Goal: Task Accomplishment & Management: Use online tool/utility

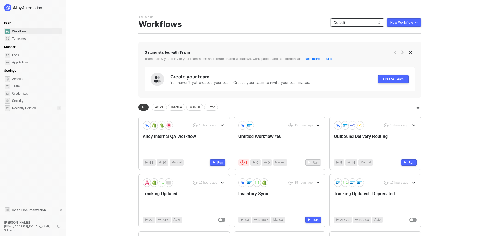
click at [347, 22] on span "Default" at bounding box center [357, 23] width 47 height 8
click at [347, 58] on div "Sightmark" at bounding box center [363, 59] width 38 height 6
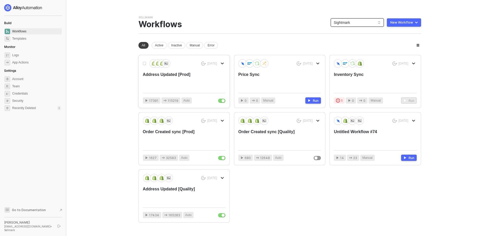
click at [189, 84] on div "Address Updated [Prod]" at bounding box center [176, 80] width 66 height 17
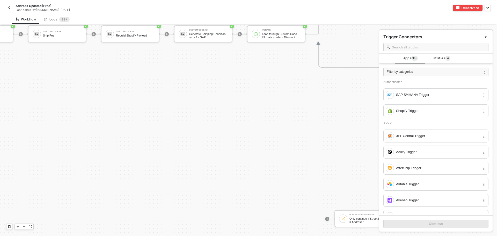
scroll to position [2218, 1236]
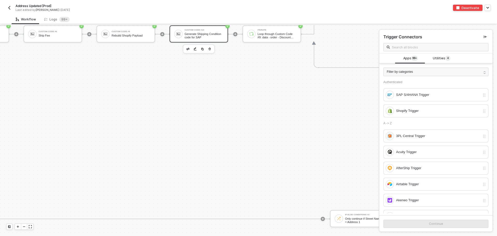
click at [203, 33] on div "Generate Shipping Condition code for SAP" at bounding box center [204, 35] width 39 height 6
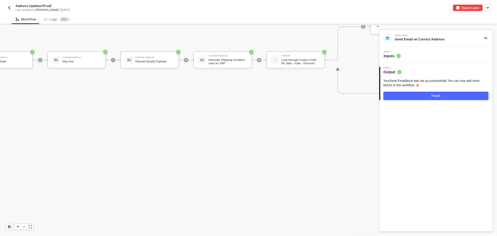
scroll to position [2192, 1218]
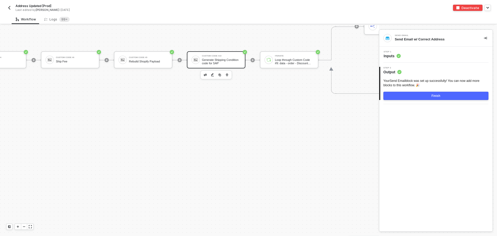
click at [215, 64] on div "Generate Shipping Condition code for SAP" at bounding box center [221, 61] width 39 height 6
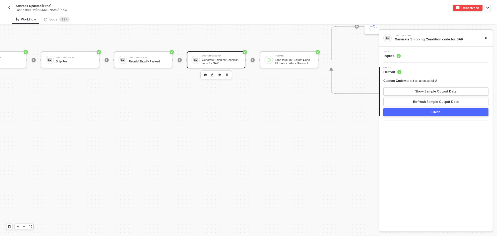
click at [391, 55] on span "Inputs" at bounding box center [392, 55] width 17 height 5
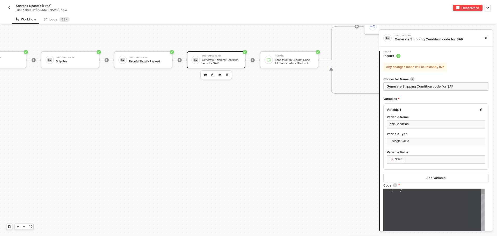
type textarea "// const shippingCodes = { // "FedEx 2Day": "F2", // "FedEx Express Saver": "F3…"
click at [431, 219] on span "// "FedEx Standard Overnight": "F1"" at bounding box center [440, 220] width 81 height 4
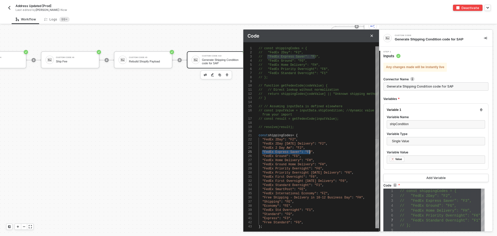
drag, startPoint x: 262, startPoint y: 151, endPoint x: 309, endPoint y: 150, distance: 46.9
click at [309, 223] on div ""Free Standard" : "FG" ," at bounding box center [319, 222] width 120 height 4
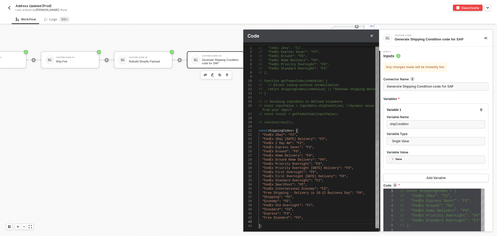
paste textarea ""FedEx Express Saver": "F3","
click at [297, 221] on span "Saver"" at bounding box center [295, 222] width 11 height 4
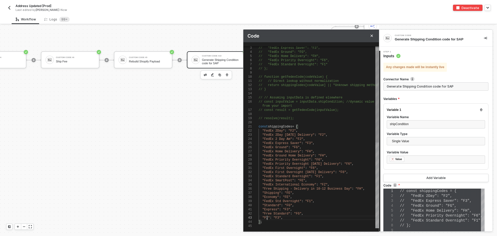
type textarea ""Standard": "FG", "Express": "F3", "Free Standard": "FG", "Plus": "F3", }; cons…"
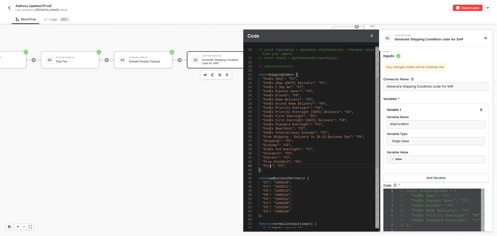
click at [311, 156] on div ""Express" : "F3" ," at bounding box center [319, 158] width 120 height 4
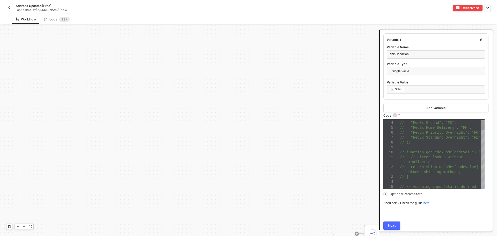
scroll to position [88, 0]
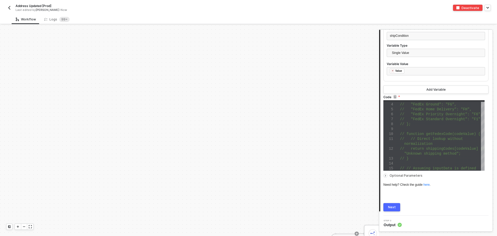
click at [392, 207] on div "Next" at bounding box center [392, 207] width 8 height 4
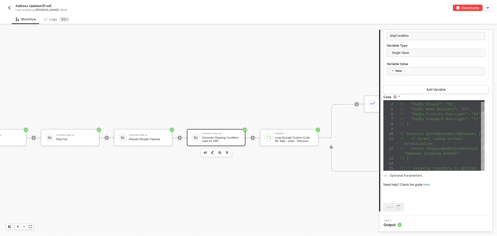
scroll to position [0, 0]
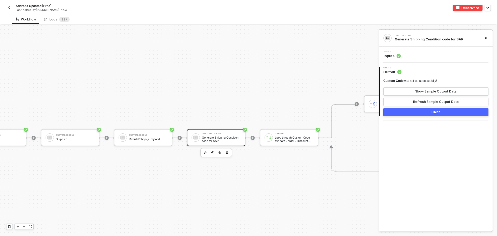
click at [11, 9] on img "button" at bounding box center [9, 8] width 4 height 4
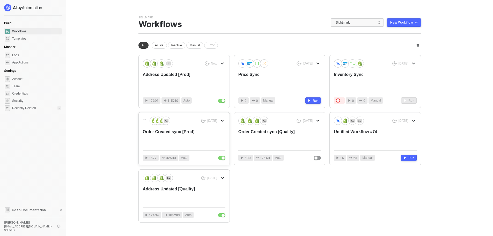
click at [180, 137] on div "Order Created sync [Prod]" at bounding box center [176, 137] width 66 height 17
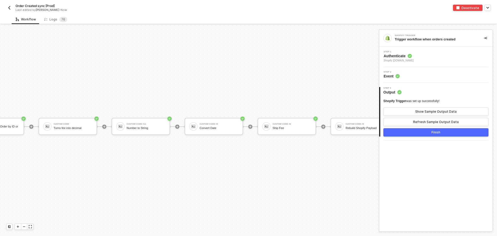
scroll to position [2089, 826]
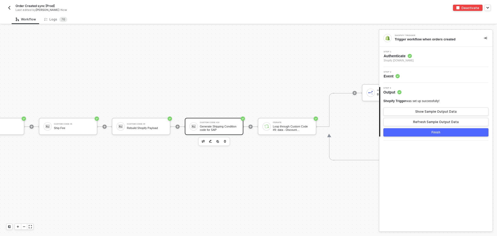
click at [206, 121] on div "Custom Code #10" at bounding box center [219, 122] width 39 height 2
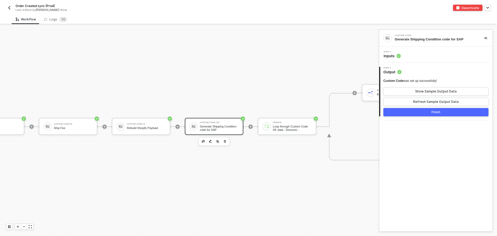
click at [389, 57] on span "Inputs" at bounding box center [392, 55] width 17 height 5
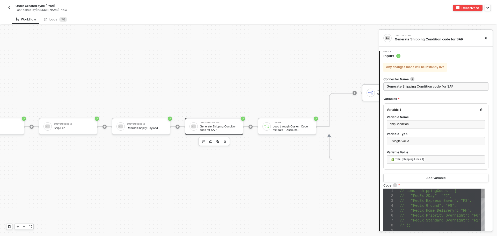
scroll to position [0, 0]
click at [420, 214] on span "// "FedEx Priority Overnight": "F6"," at bounding box center [441, 215] width 83 height 4
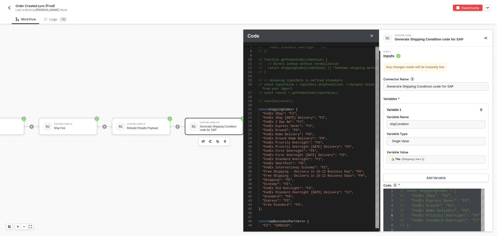
click at [303, 203] on div ""Free Standard" : "FG" ," at bounding box center [319, 205] width 120 height 4
paste textarea ""FedEx Express Saver": "F3","
click at [297, 208] on span ""FedEx Express Saver"" at bounding box center [281, 209] width 39 height 4
type textarea ""FedEx Std Overnight": "F1", "FedEx Standard Overnight Saturday Delivery": "F1"…"
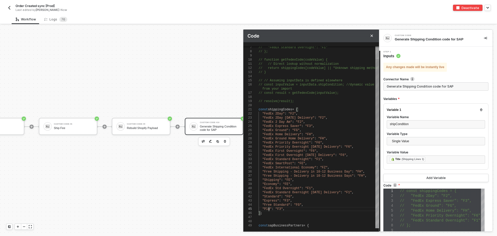
scroll to position [21, 12]
click at [309, 203] on div ""Free Standard" : "FG" ," at bounding box center [319, 205] width 120 height 4
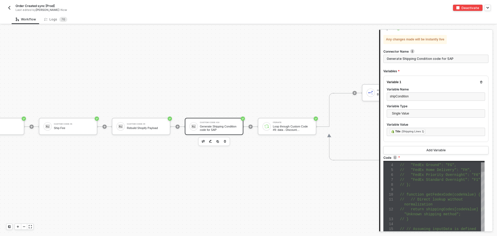
scroll to position [88, 0]
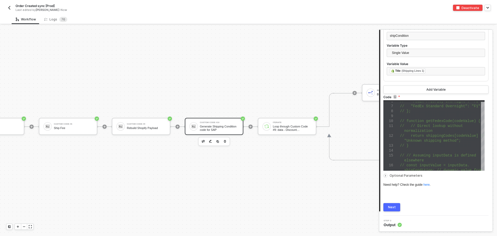
click at [399, 207] on button "Next" at bounding box center [392, 207] width 17 height 8
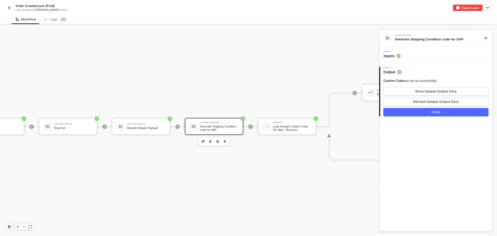
click at [8, 8] on img "button" at bounding box center [9, 8] width 4 height 4
